Goal: Task Accomplishment & Management: Manage account settings

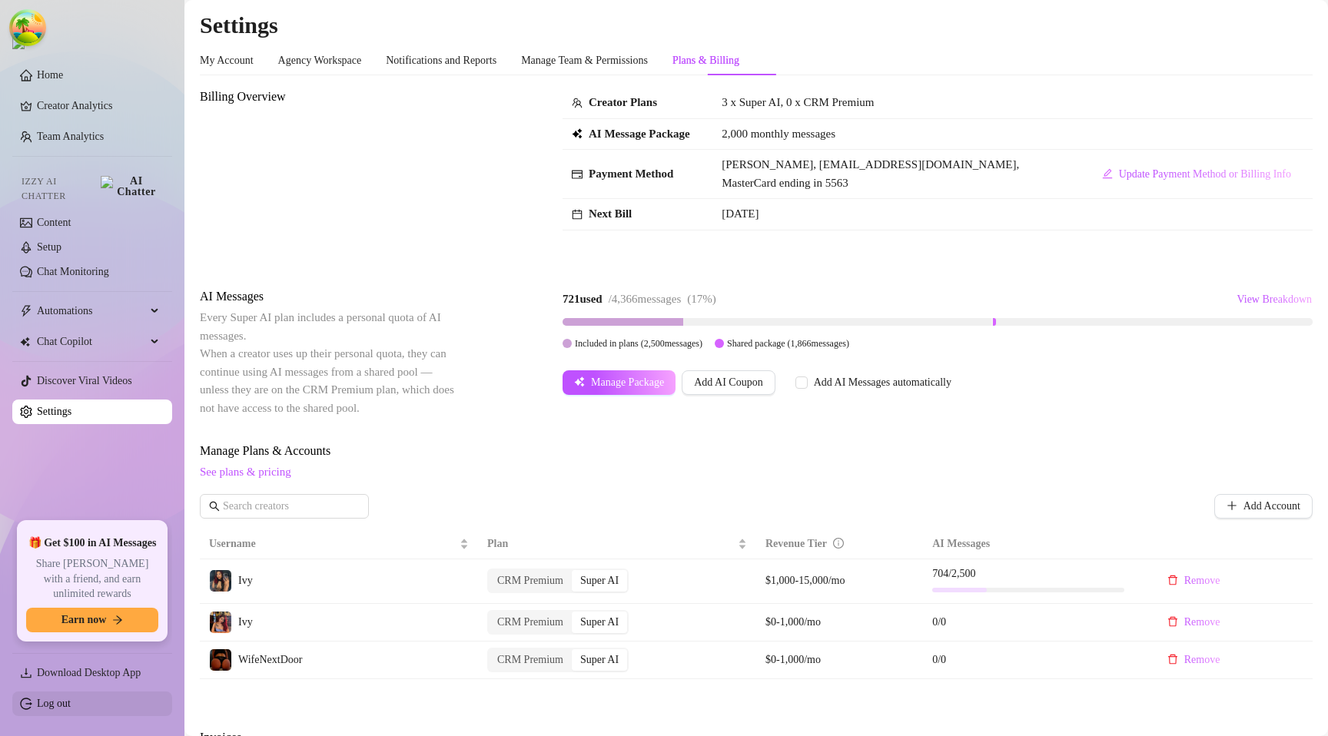
click at [49, 702] on link "Log out" at bounding box center [54, 704] width 34 height 12
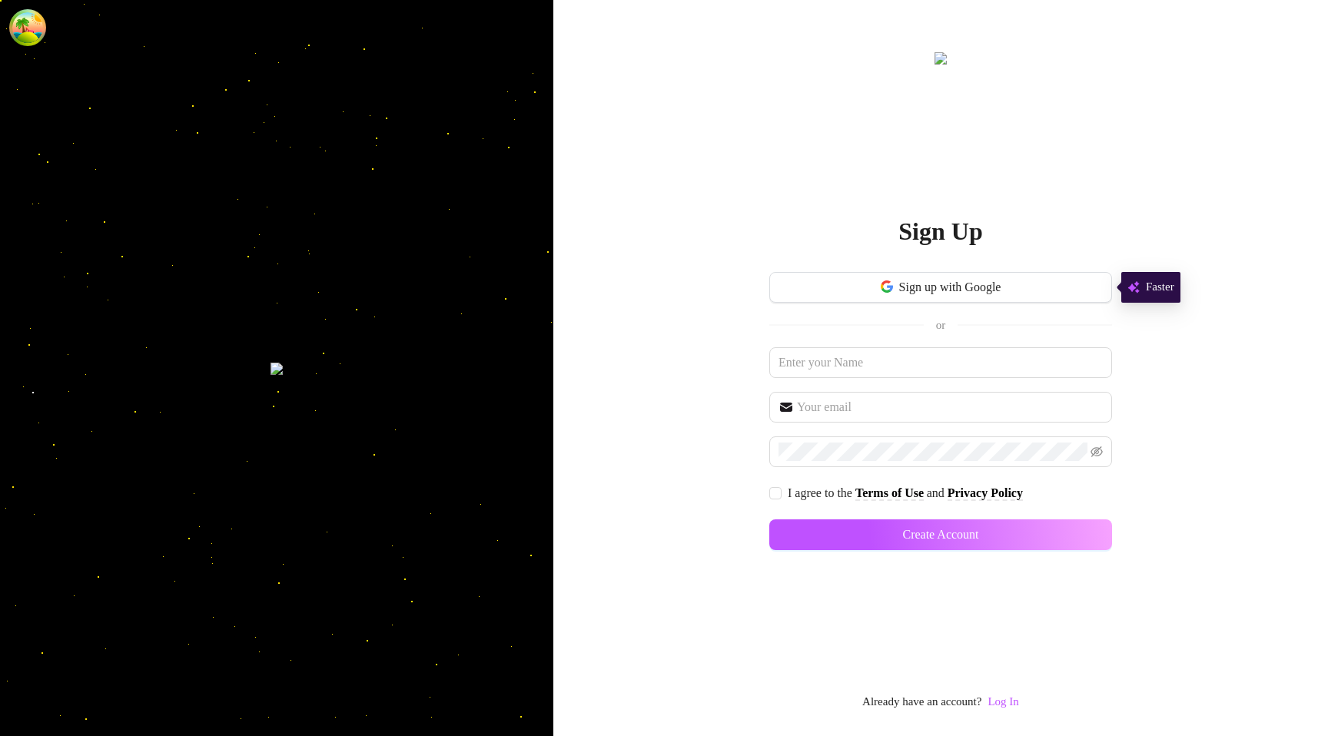
click at [1018, 711] on link "Log In" at bounding box center [1003, 702] width 31 height 18
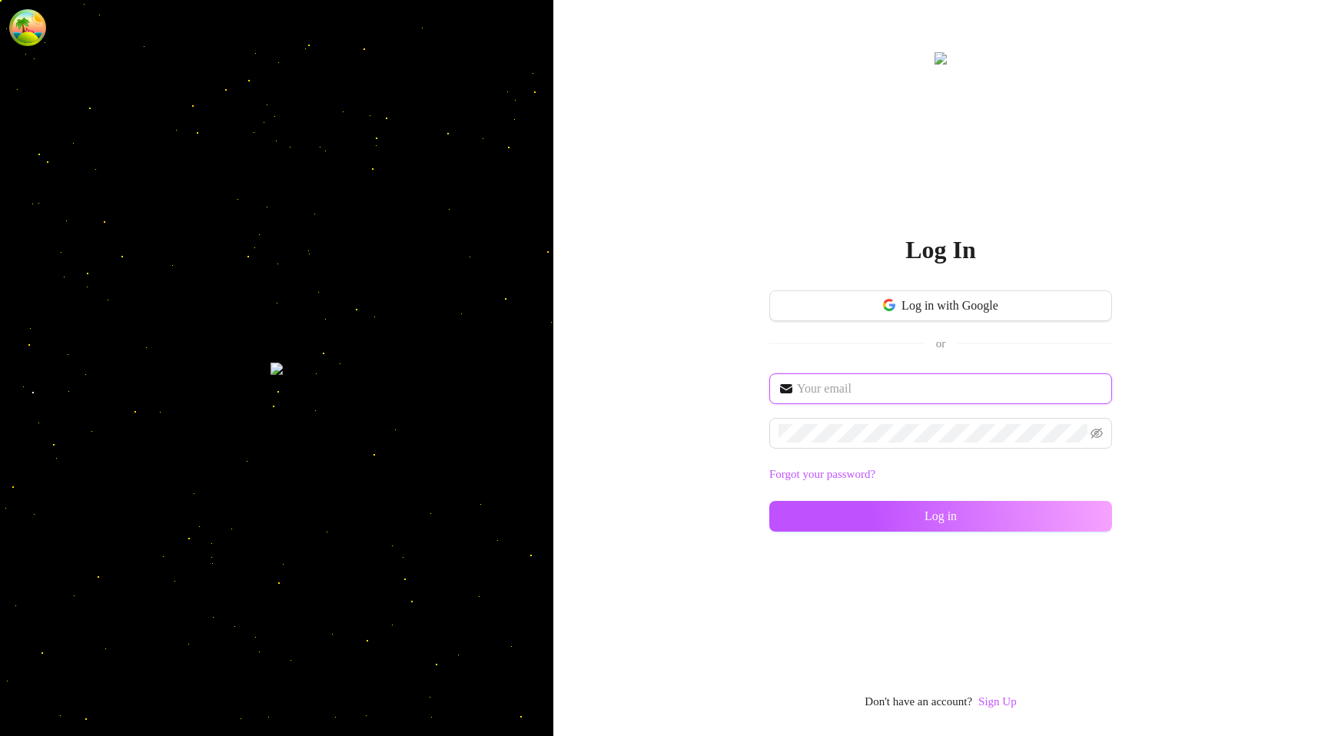
click at [849, 390] on input "text" at bounding box center [950, 389] width 306 height 18
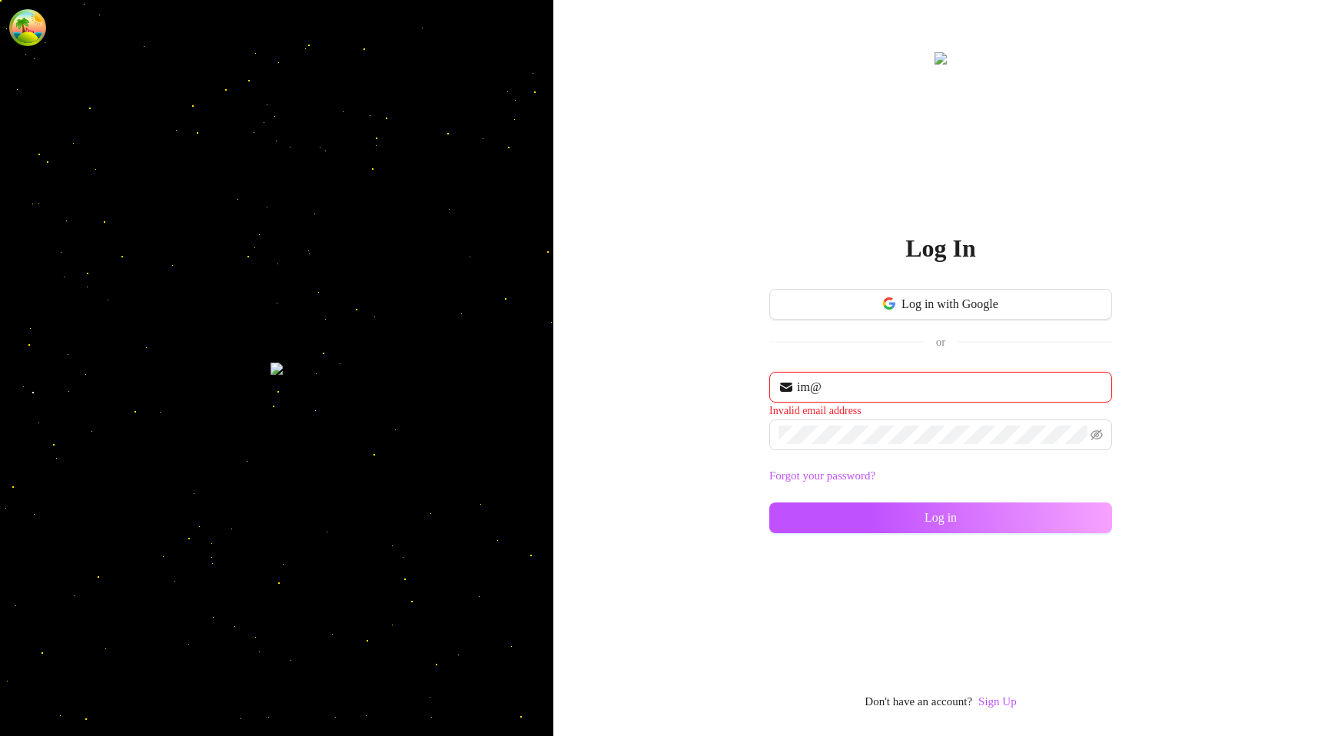
type input "[EMAIL_ADDRESS][DOMAIN_NAME]"
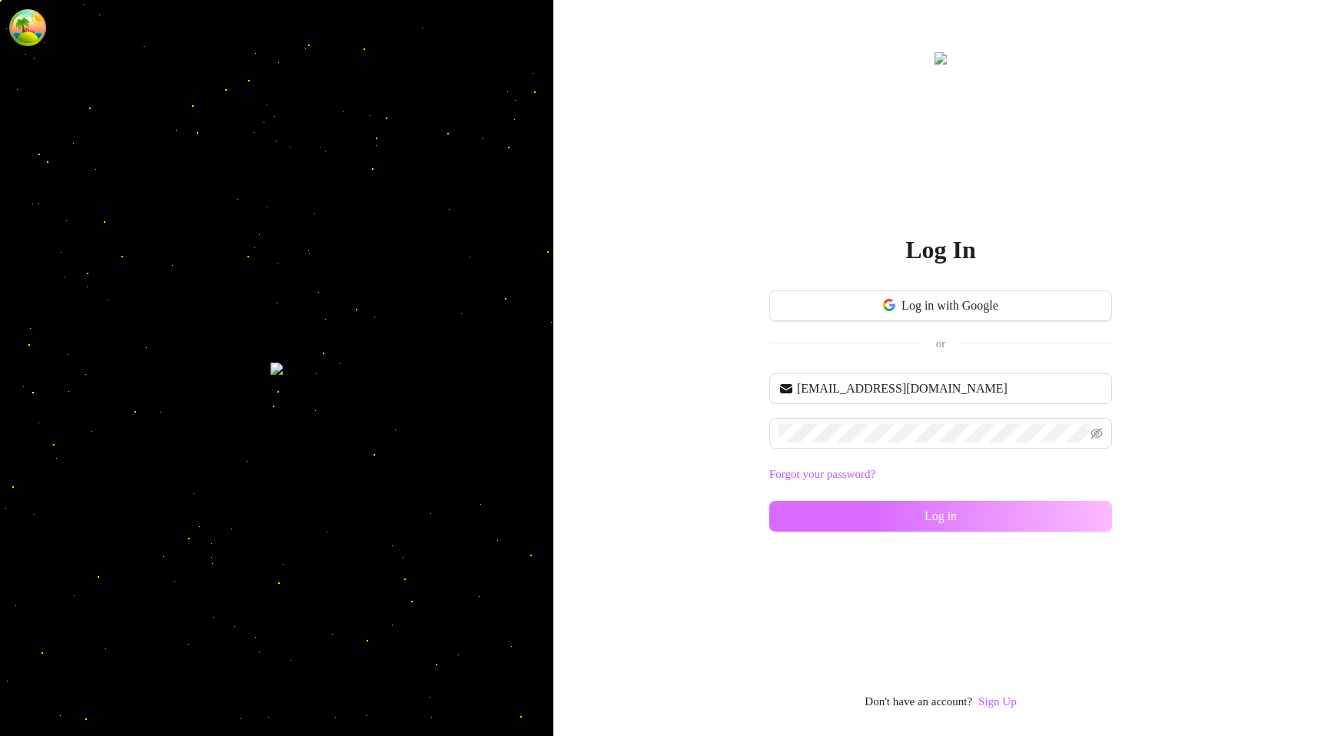
click at [809, 510] on button "Log in" at bounding box center [940, 516] width 343 height 31
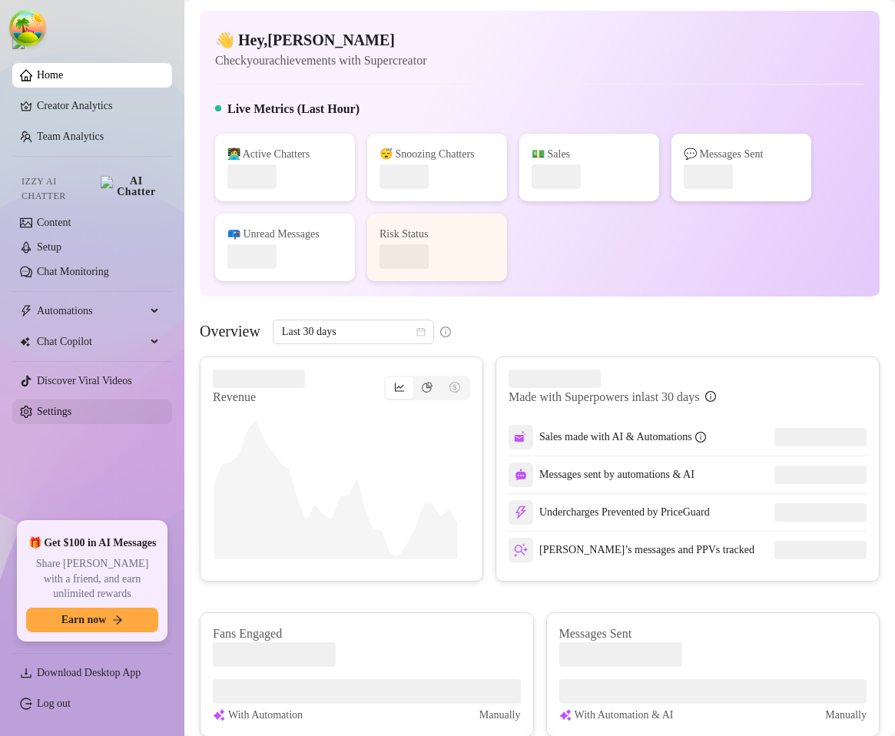
click at [65, 406] on link "Settings" at bounding box center [54, 412] width 35 height 12
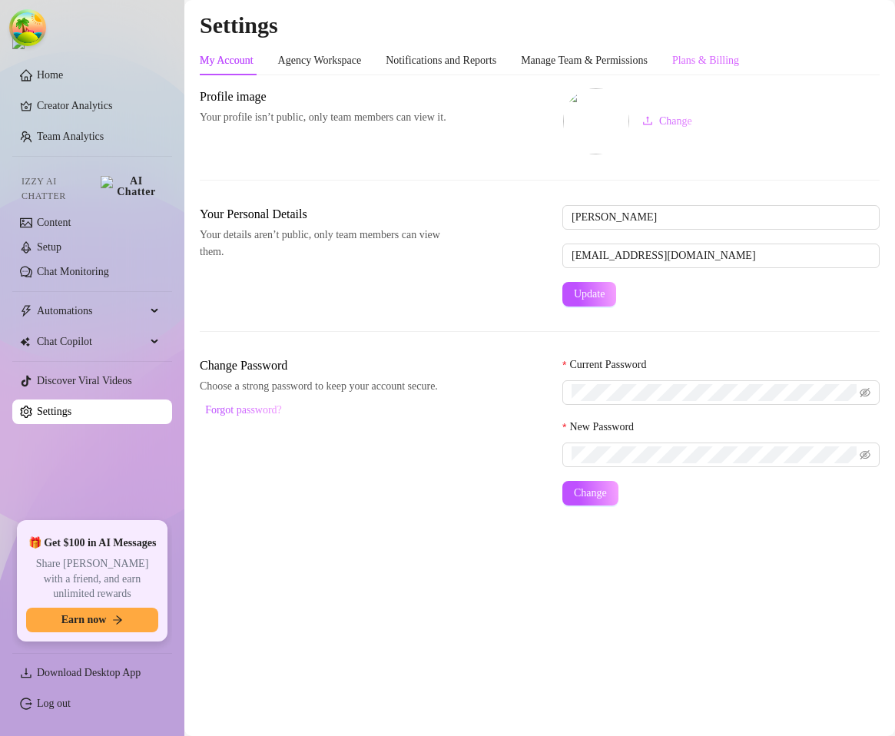
click at [725, 71] on div "Plans & Billing" at bounding box center [706, 60] width 67 height 29
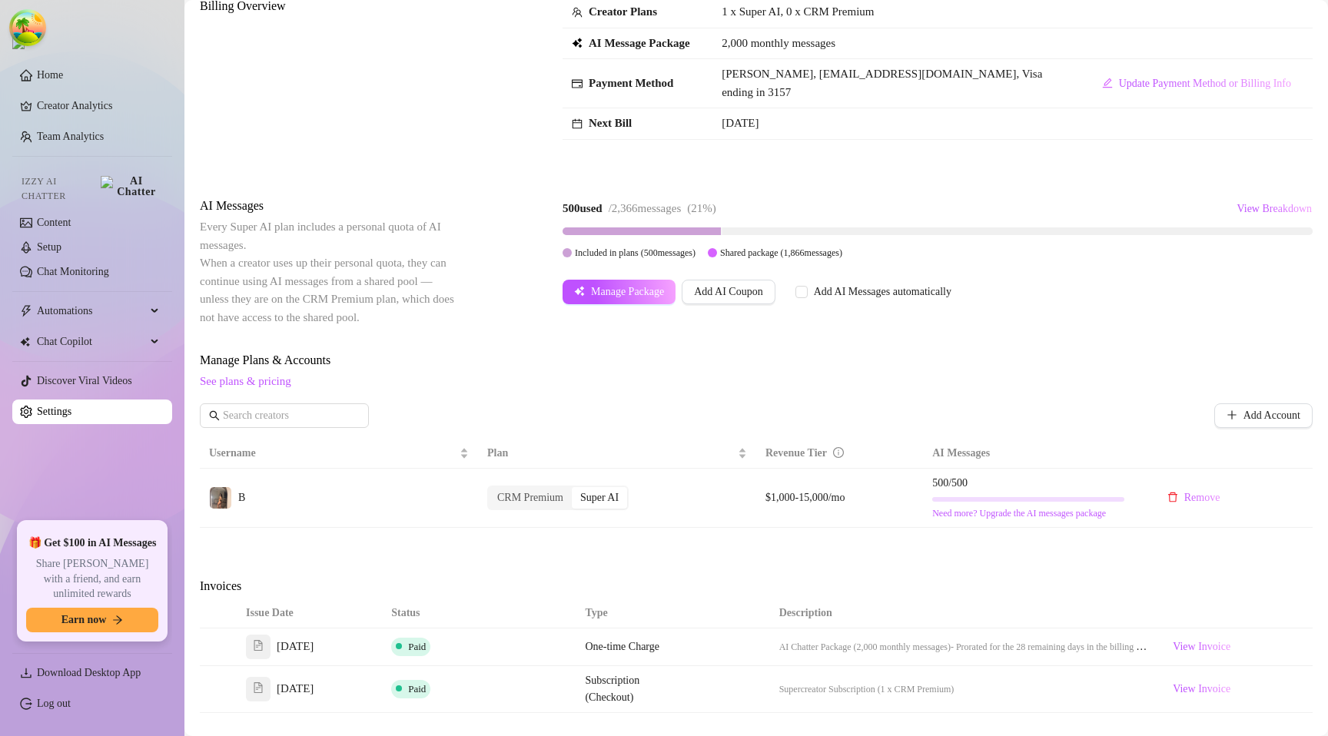
scroll to position [268, 0]
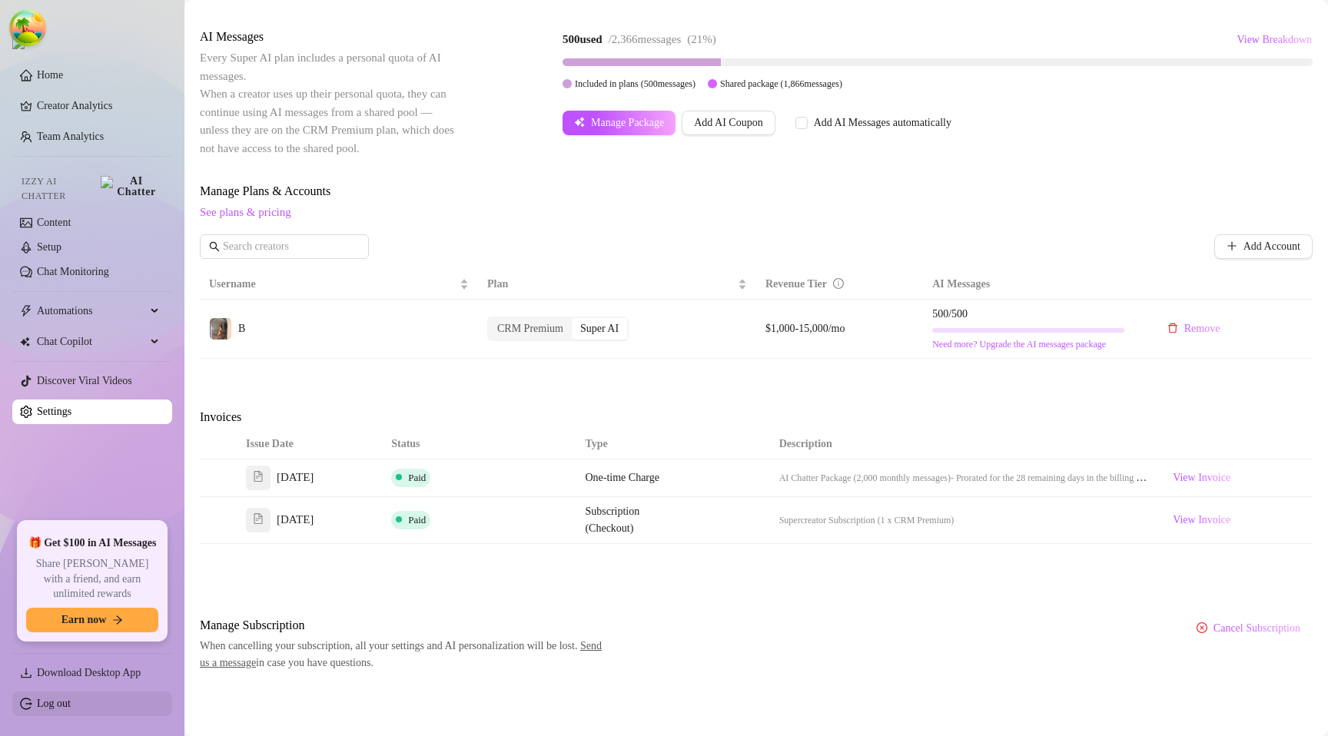
click at [71, 709] on link "Log out" at bounding box center [54, 704] width 34 height 12
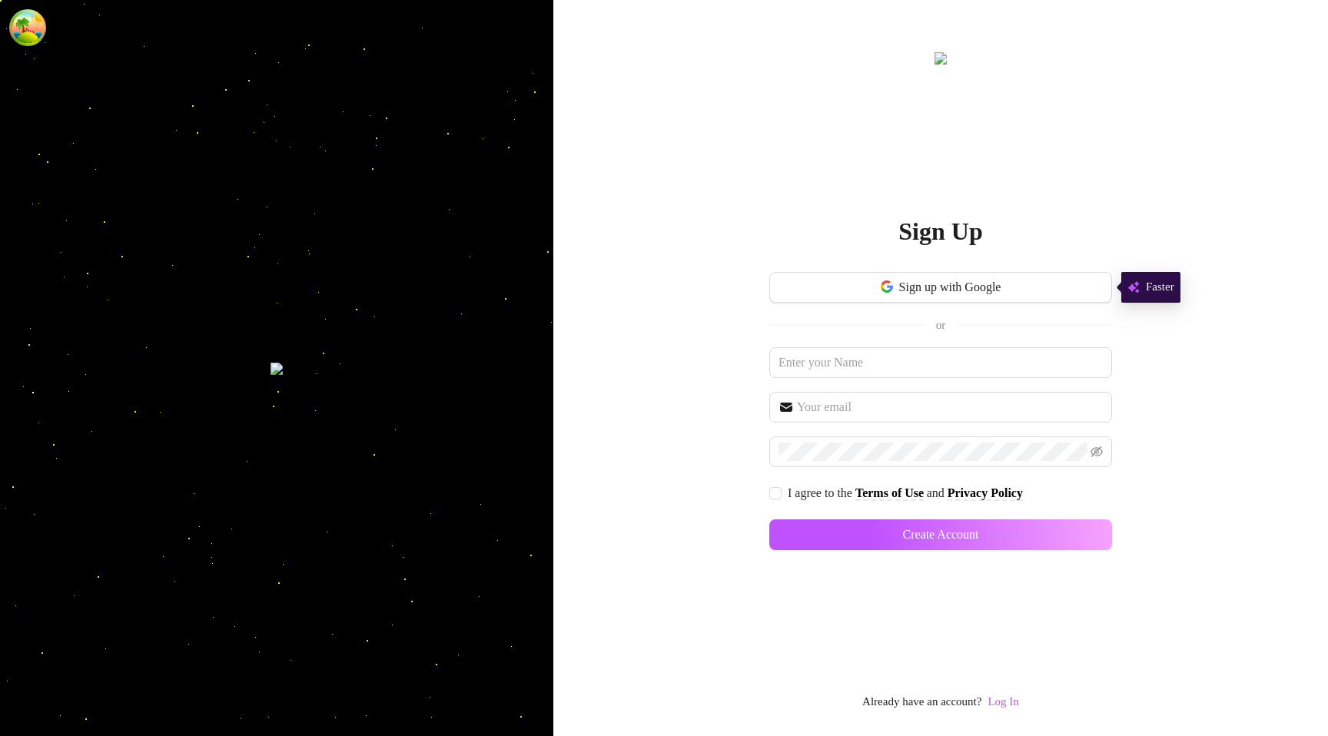
click at [1032, 716] on div "Sign Up Sign up with Google or I agree to the Terms of Use and Privacy Policy C…" at bounding box center [940, 368] width 775 height 736
click at [1018, 710] on link "Log In" at bounding box center [1003, 702] width 31 height 18
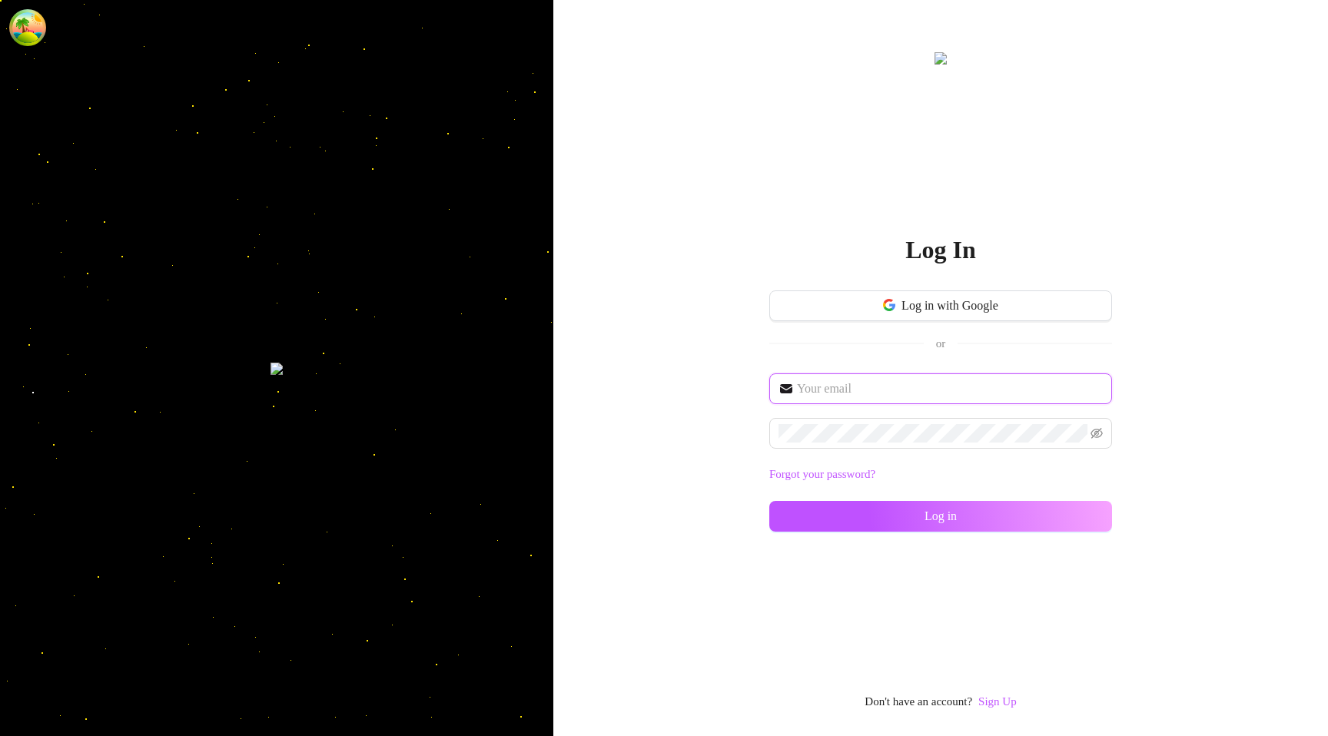
click at [823, 380] on input "text" at bounding box center [950, 389] width 306 height 18
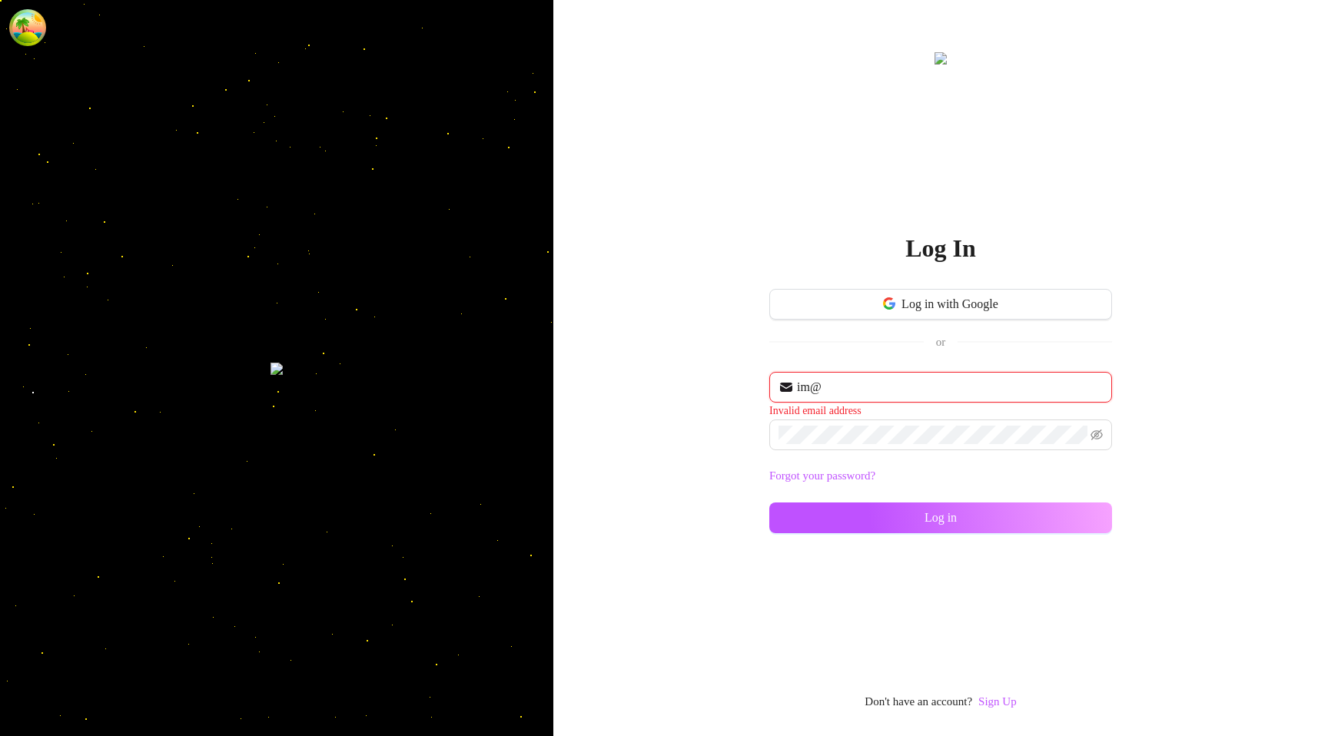
type input "[EMAIL_ADDRESS][DOMAIN_NAME]"
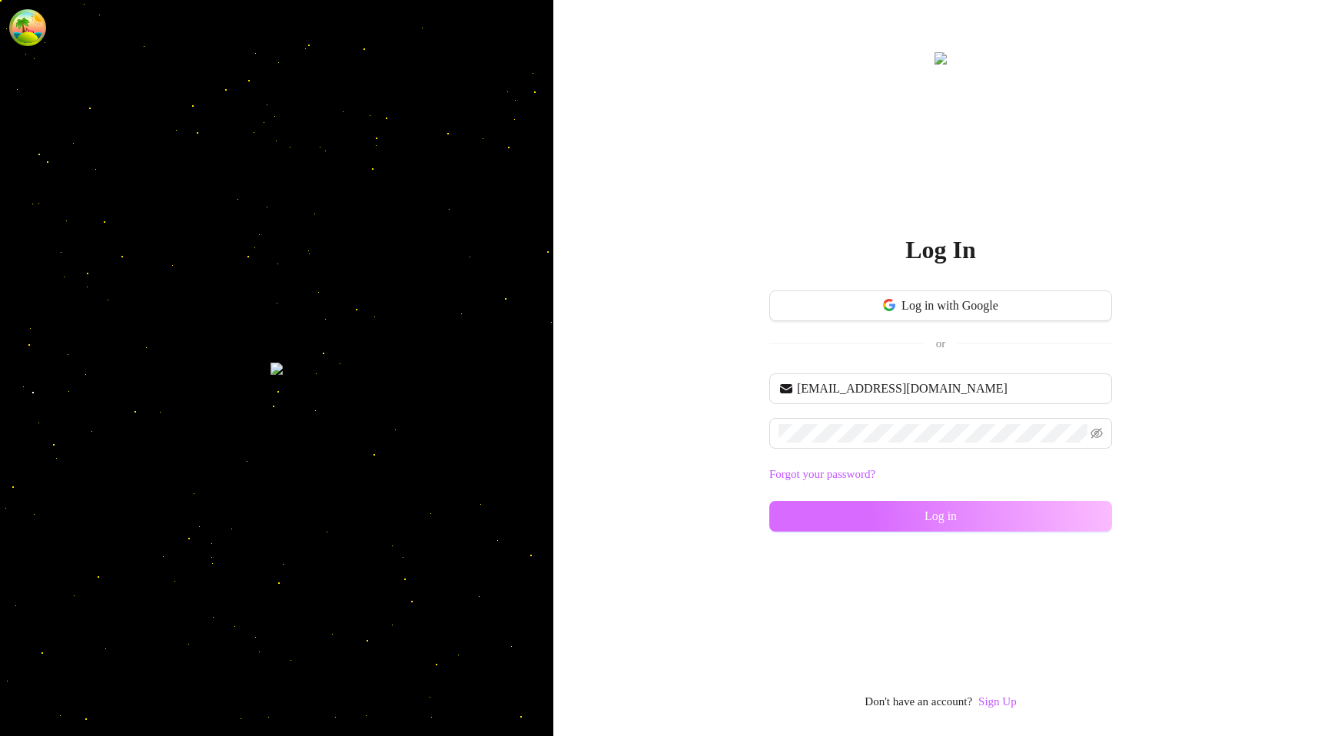
click at [843, 512] on button "Log in" at bounding box center [940, 516] width 343 height 31
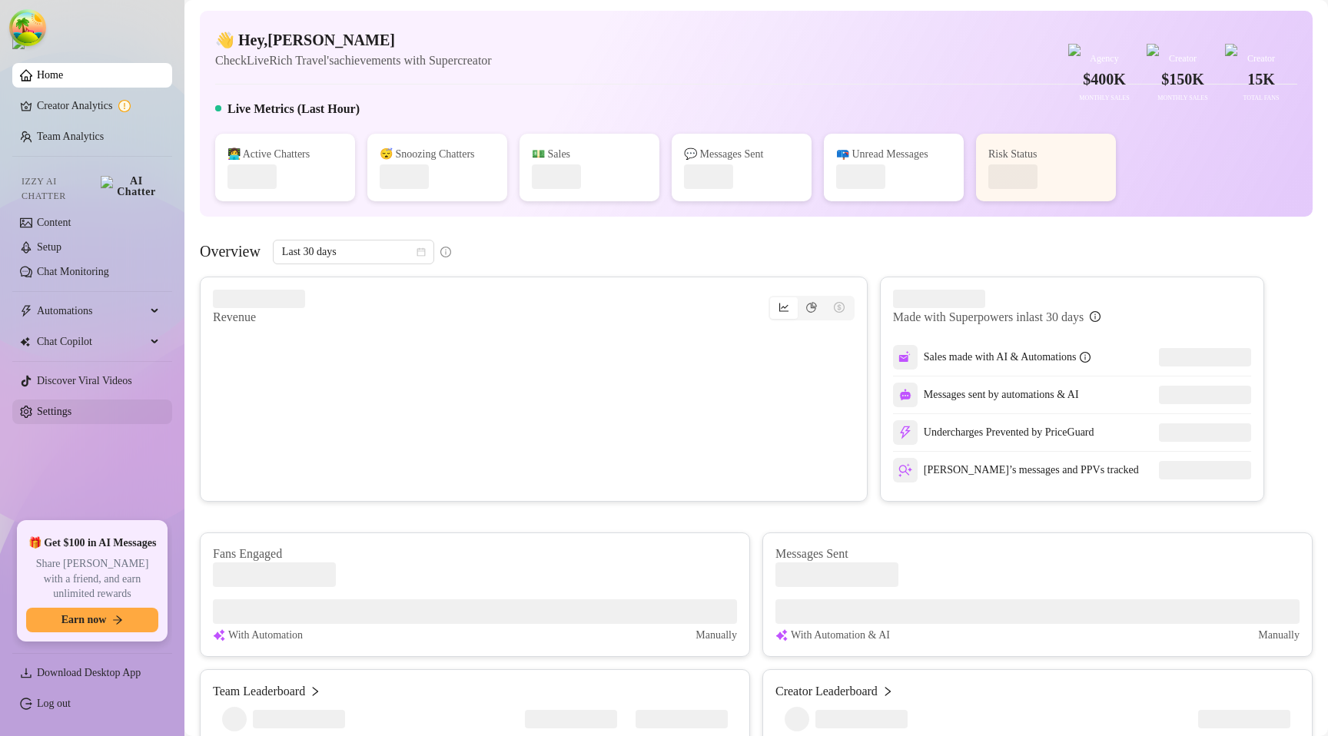
click at [71, 406] on link "Settings" at bounding box center [54, 412] width 35 height 12
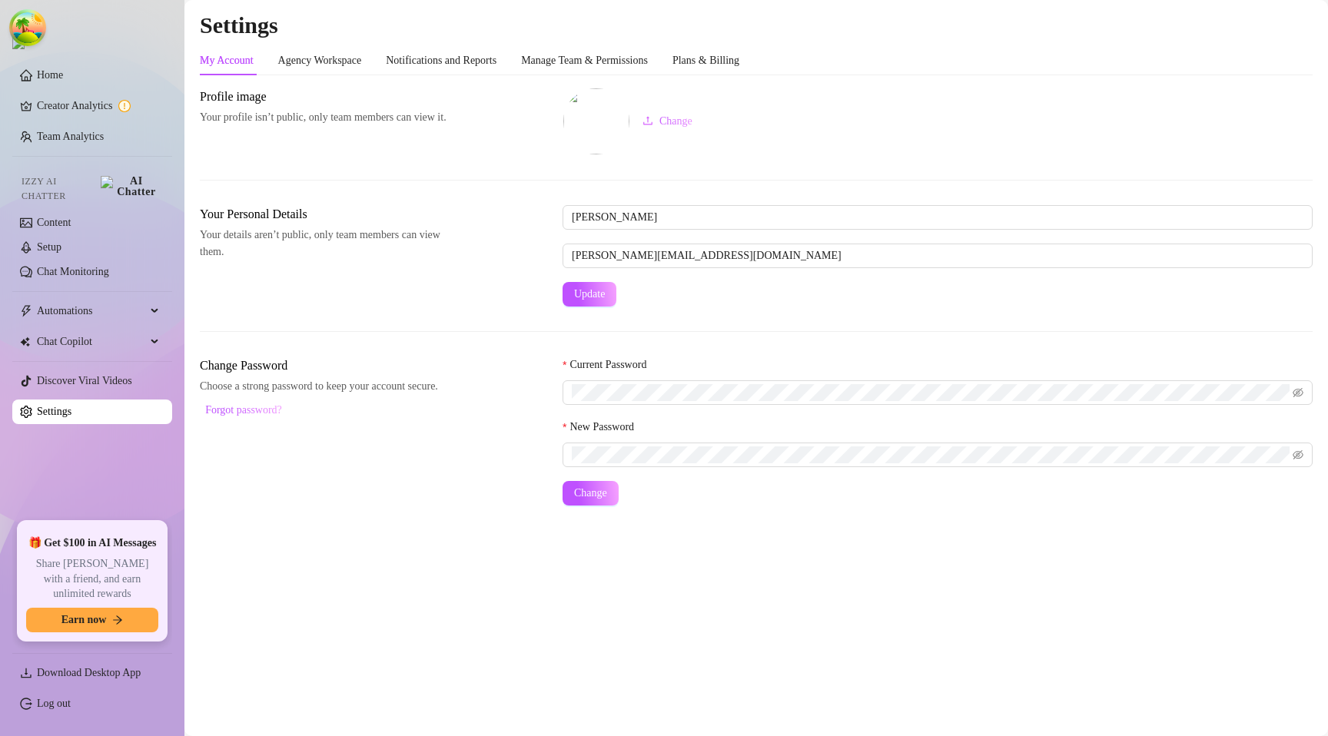
click at [700, 63] on div "My Account Agency Workspace Notifications and Reports Manage Team & Permissions…" at bounding box center [470, 60] width 540 height 29
click at [706, 63] on div "My Account Agency Workspace Notifications and Reports Manage Team & Permissions…" at bounding box center [470, 60] width 540 height 29
click at [716, 63] on div "Plans & Billing" at bounding box center [706, 60] width 67 height 17
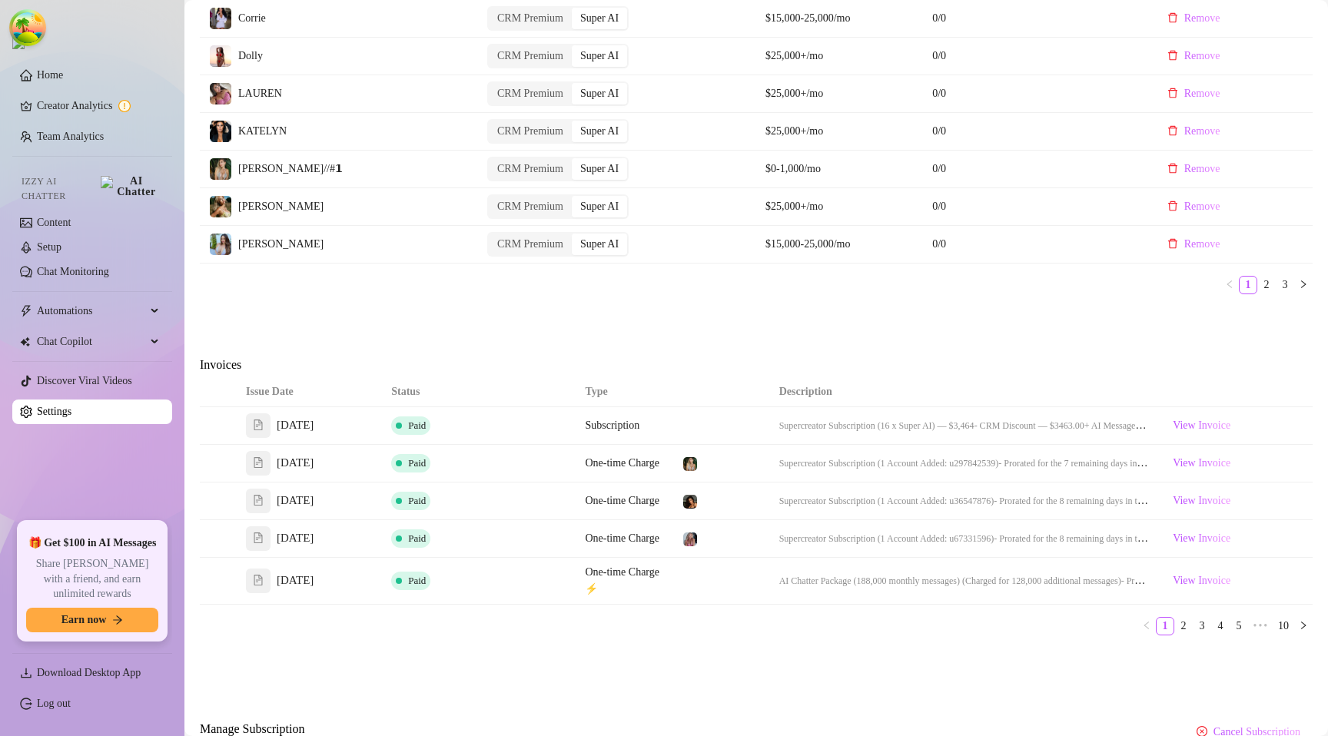
scroll to position [716, 0]
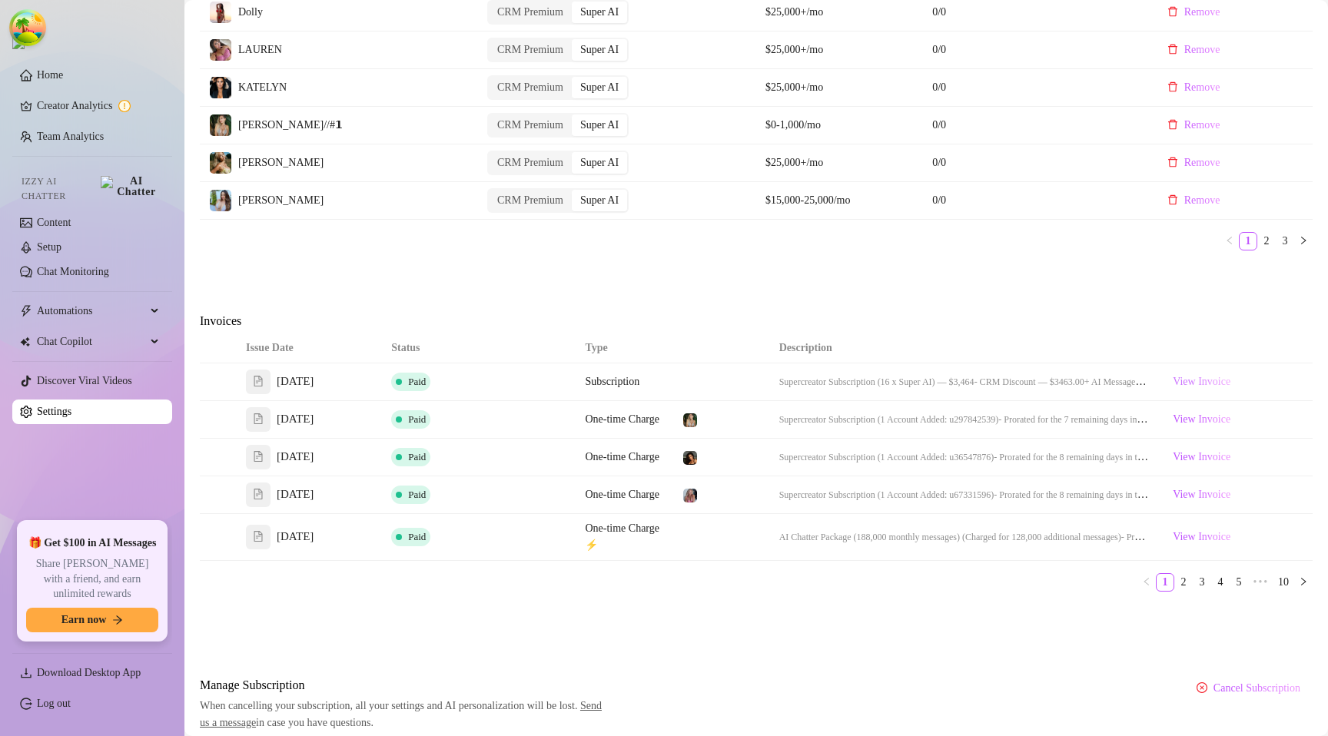
click at [1191, 377] on span "View Invoice" at bounding box center [1202, 382] width 58 height 17
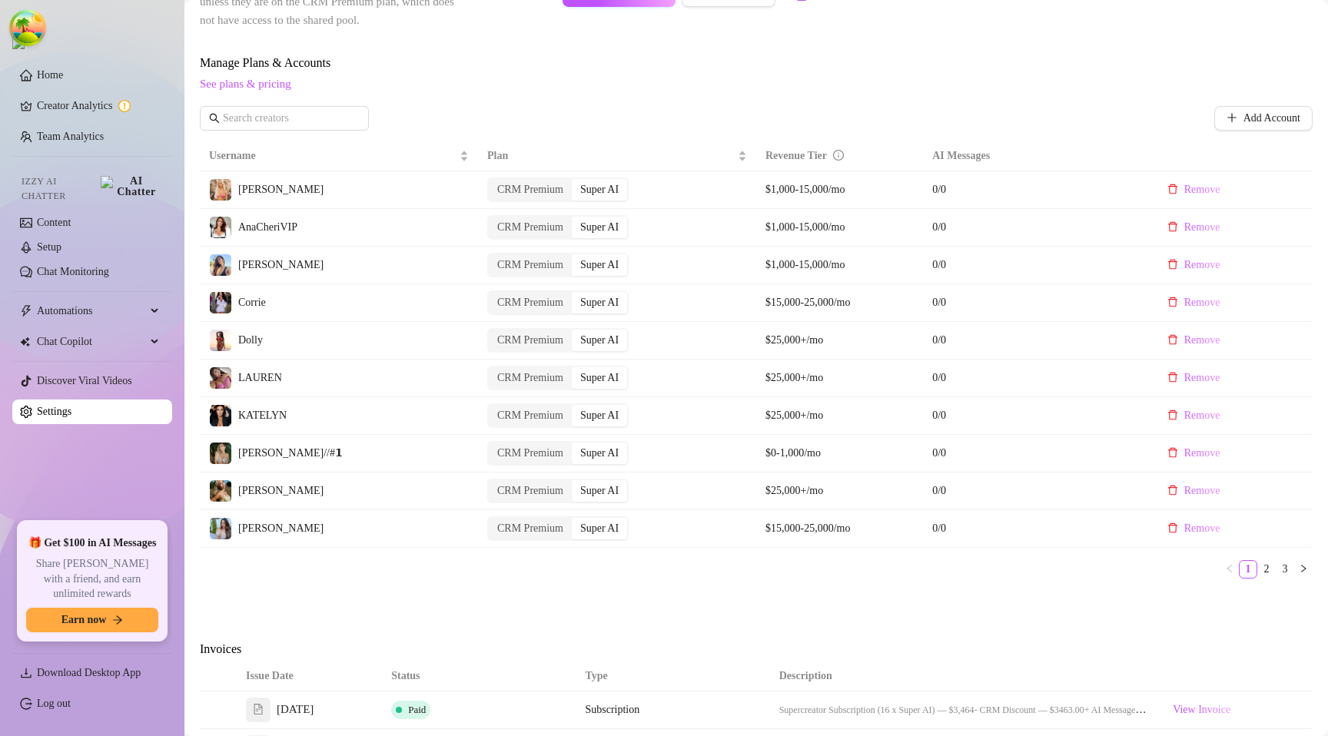
scroll to position [723, 0]
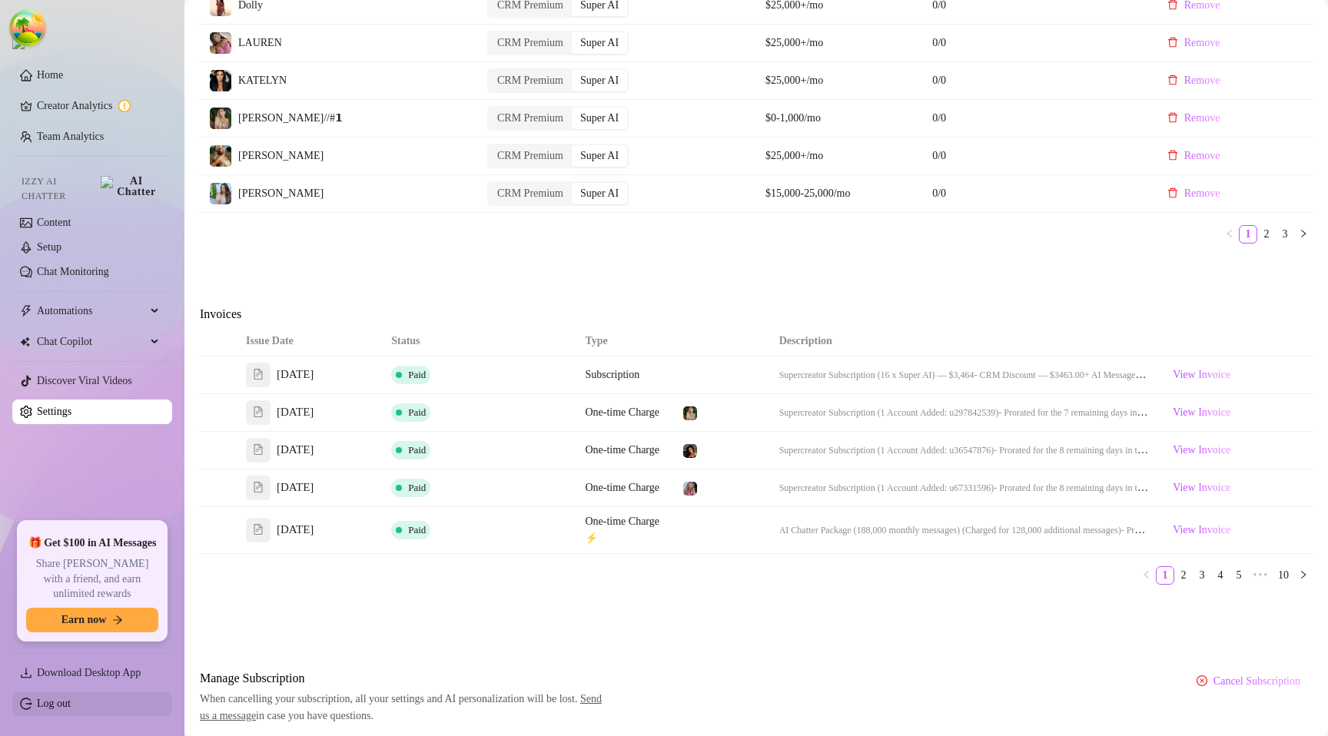
click at [58, 709] on link "Log out" at bounding box center [54, 704] width 34 height 12
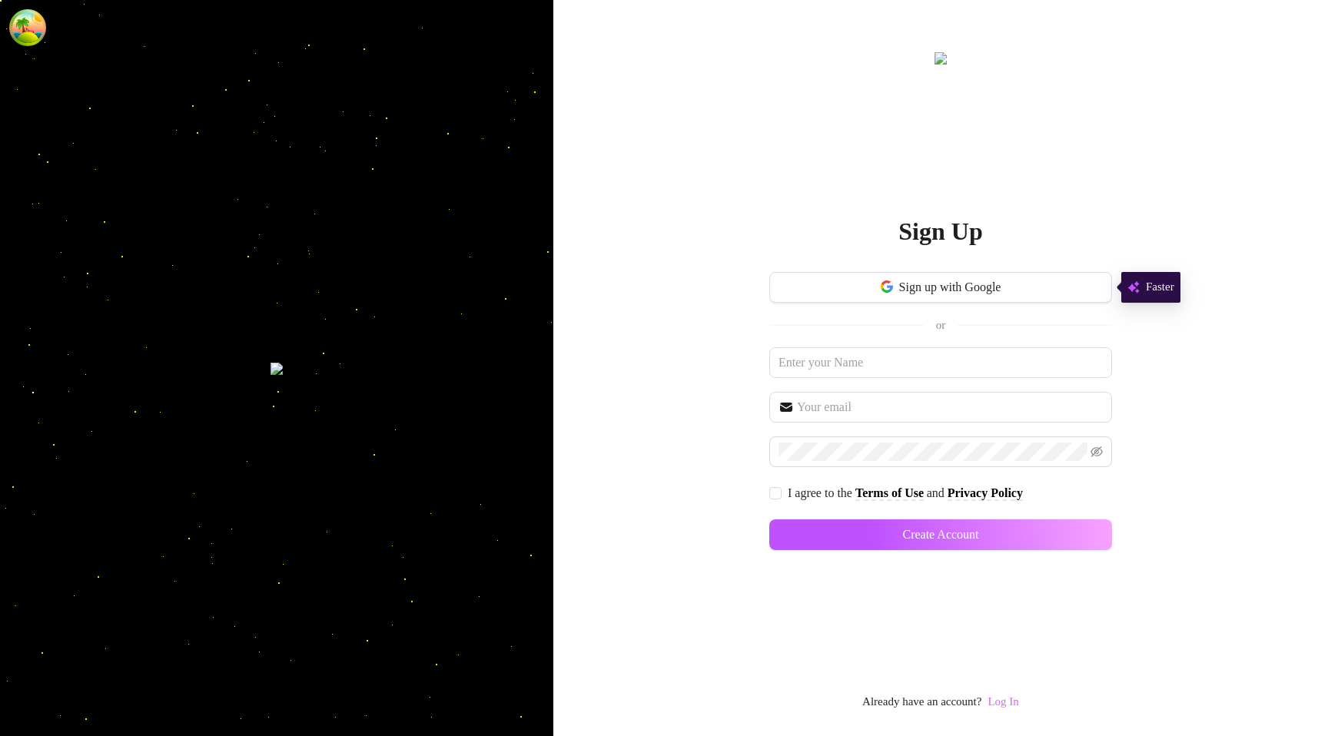
click at [996, 698] on link "Log In" at bounding box center [1003, 702] width 31 height 12
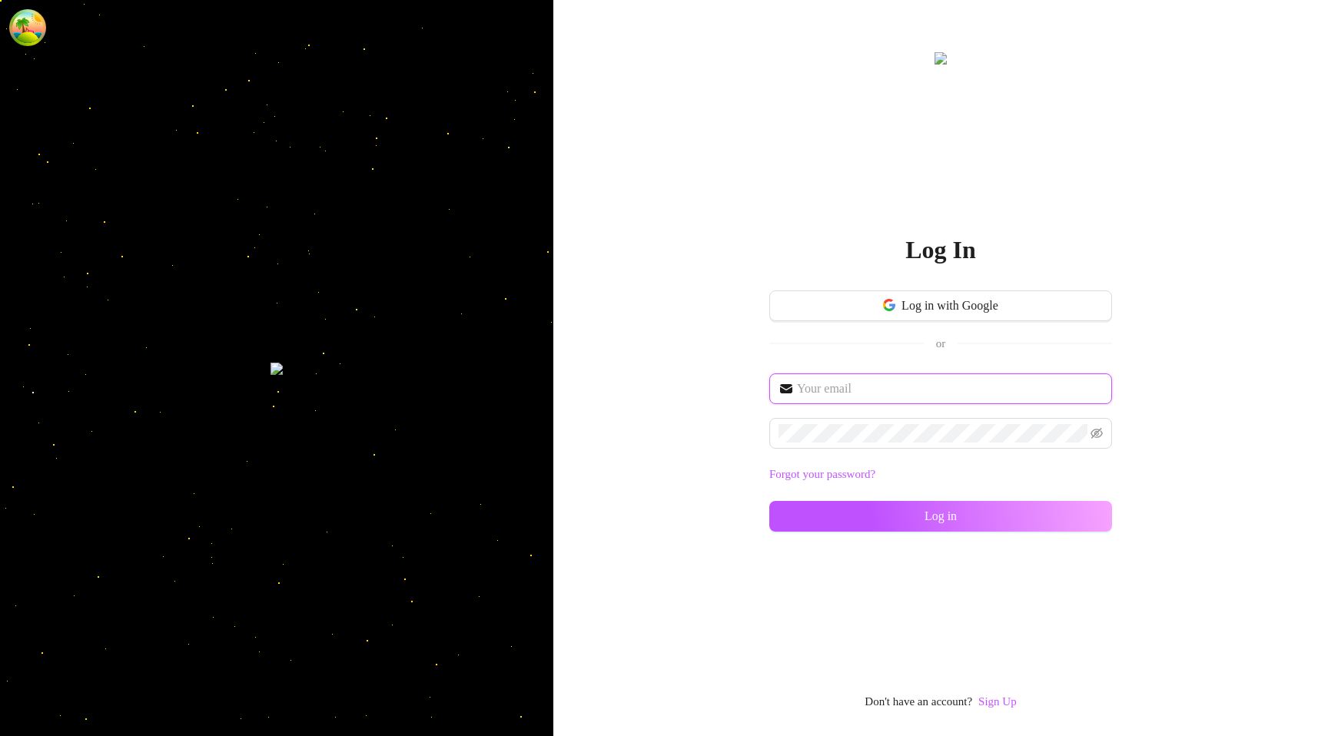
click at [847, 382] on input "text" at bounding box center [950, 389] width 306 height 18
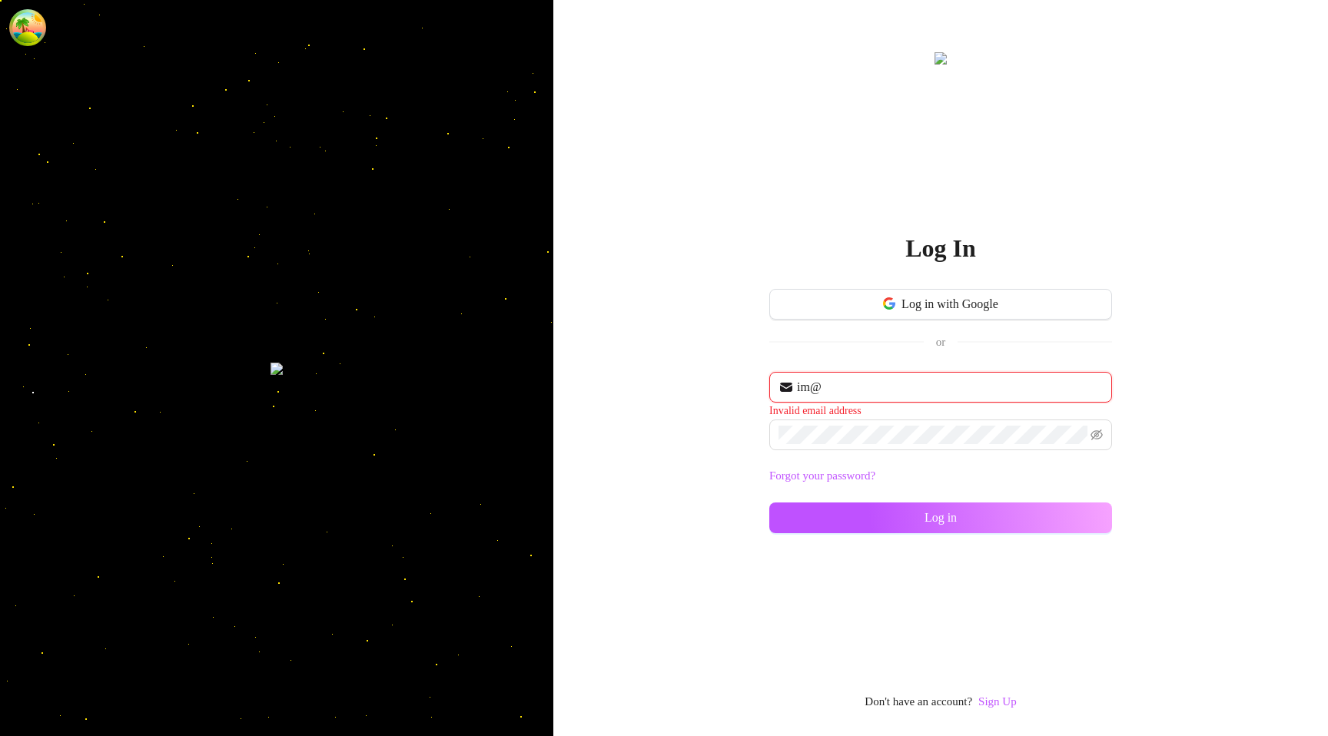
type input "[EMAIL_ADDRESS][DOMAIN_NAME]"
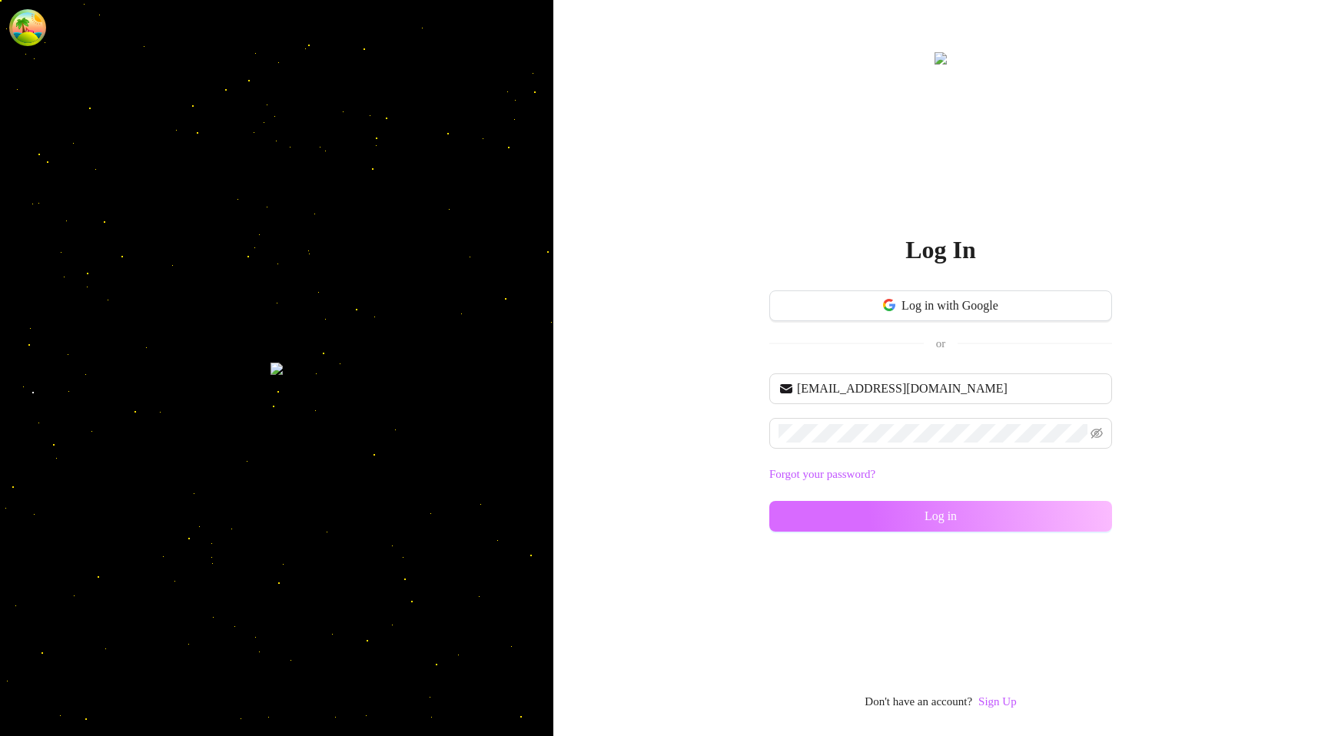
click at [822, 507] on button "Log in" at bounding box center [940, 516] width 343 height 31
